Goal: Navigation & Orientation: Find specific page/section

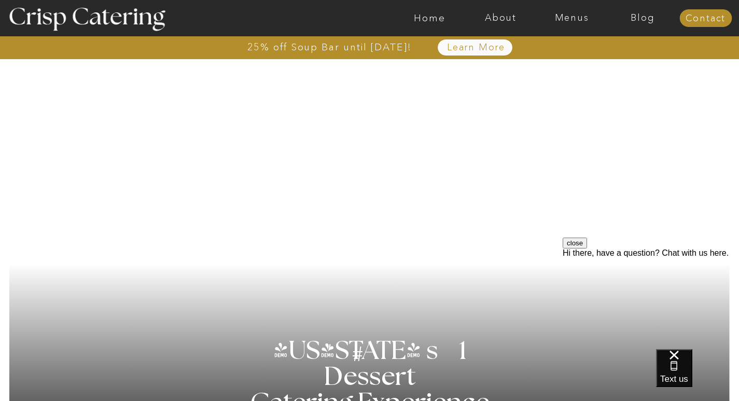
click at [422, 21] on nav "Home" at bounding box center [429, 18] width 71 height 10
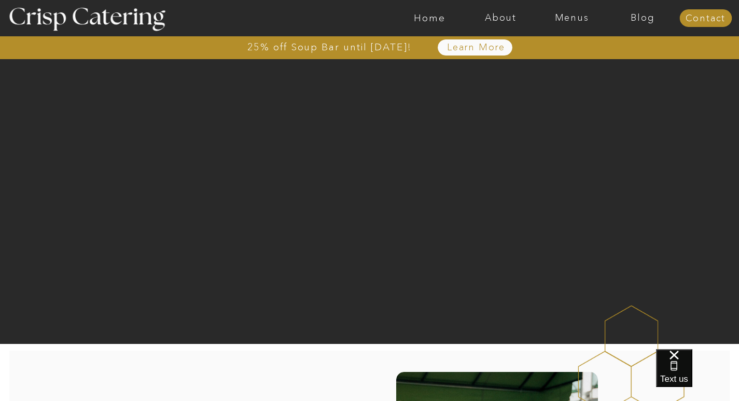
click at [563, 21] on nav "Menus" at bounding box center [571, 18] width 71 height 10
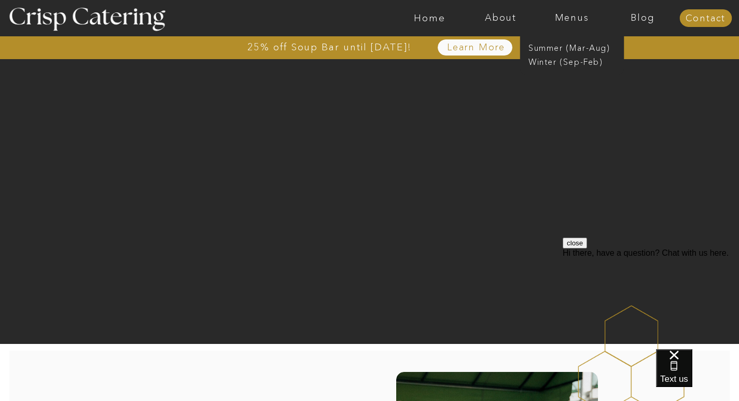
click at [648, 10] on div at bounding box center [410, 18] width 1645 height 36
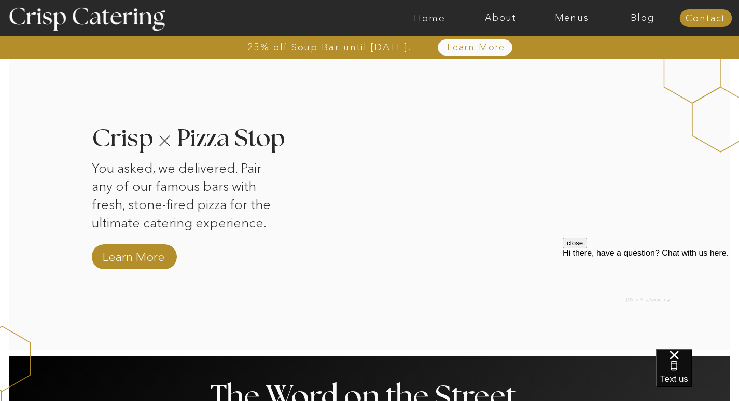
scroll to position [972, 0]
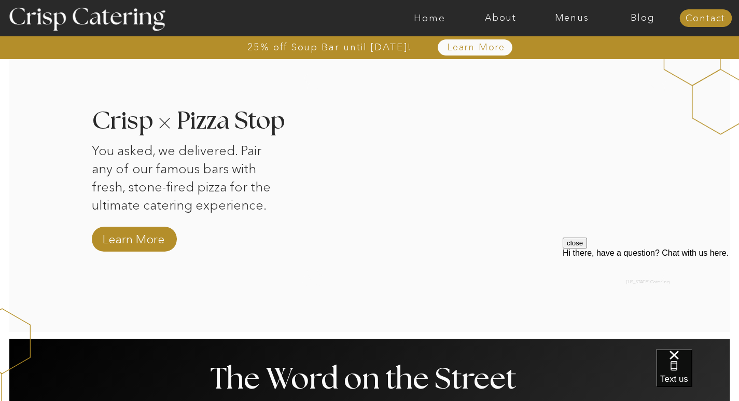
click at [615, 198] on div at bounding box center [486, 180] width 358 height 212
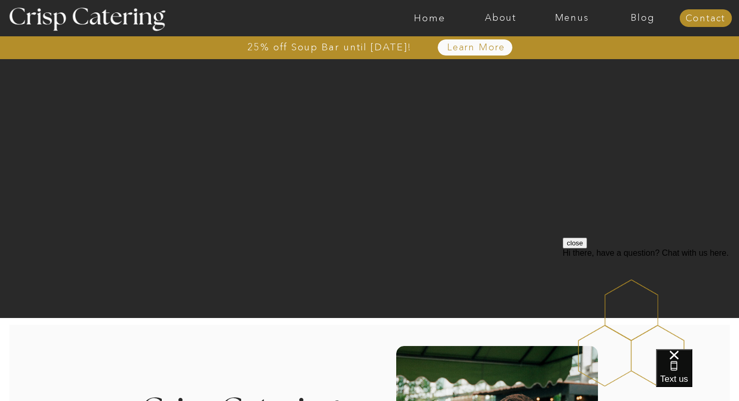
scroll to position [0, 0]
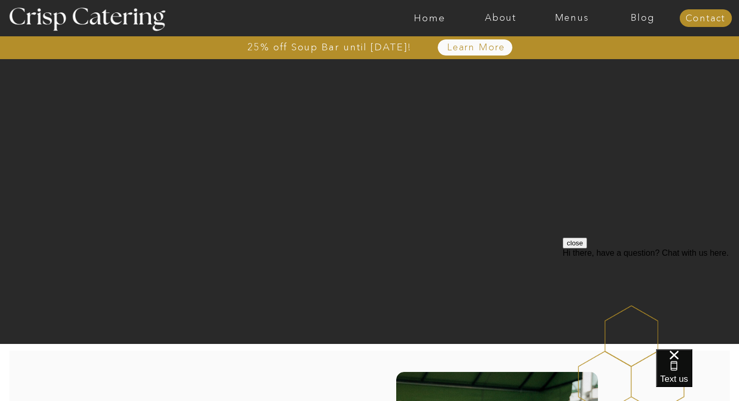
click at [545, 18] on nav "Menus" at bounding box center [571, 18] width 71 height 10
click at [583, 52] on nav "Summer (Mar-Aug)" at bounding box center [575, 47] width 93 height 10
